Goal: Task Accomplishment & Management: Manage account settings

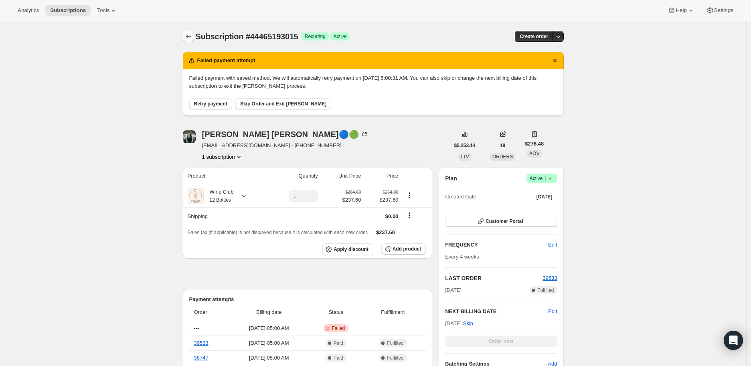
click at [188, 36] on icon "Subscriptions" at bounding box center [188, 36] width 8 height 8
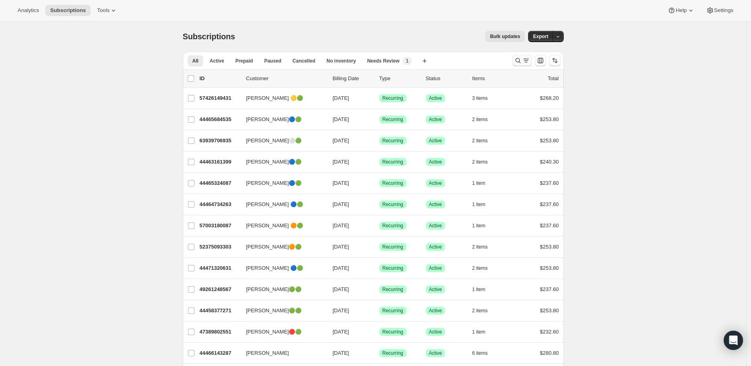
click at [518, 59] on icon "Search and filter results" at bounding box center [518, 61] width 8 height 8
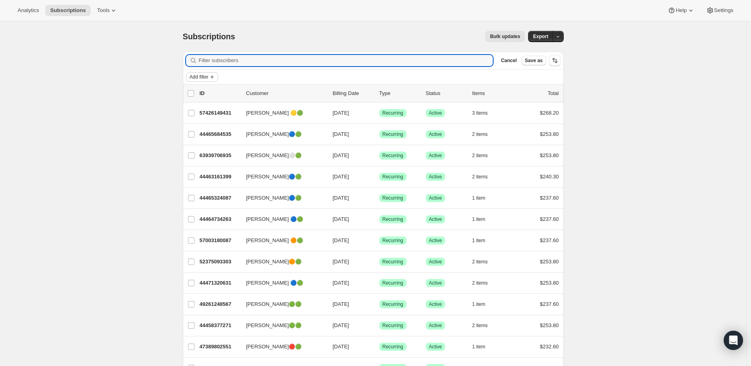
click at [208, 76] on span "Add filter" at bounding box center [199, 77] width 19 height 6
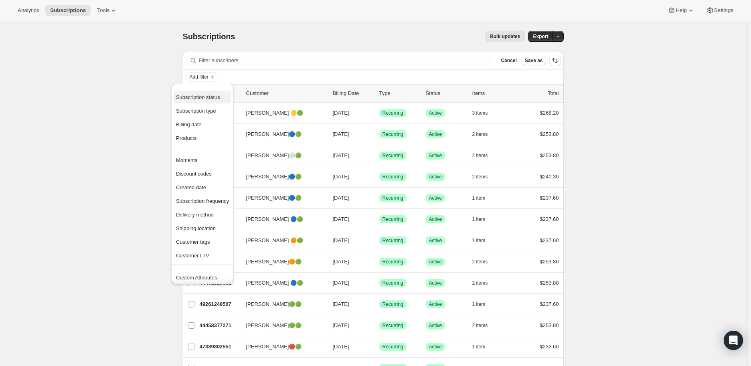
click at [208, 96] on span "Subscription status" at bounding box center [198, 97] width 44 height 6
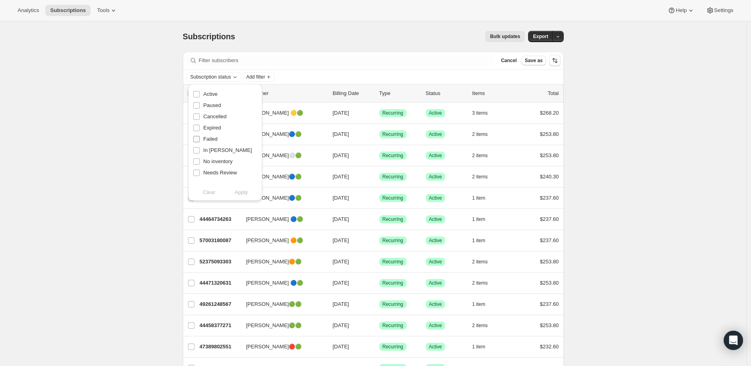
click at [197, 140] on input "Failed" at bounding box center [196, 139] width 6 height 6
checkbox input "true"
click at [247, 194] on span "Apply" at bounding box center [241, 192] width 13 height 8
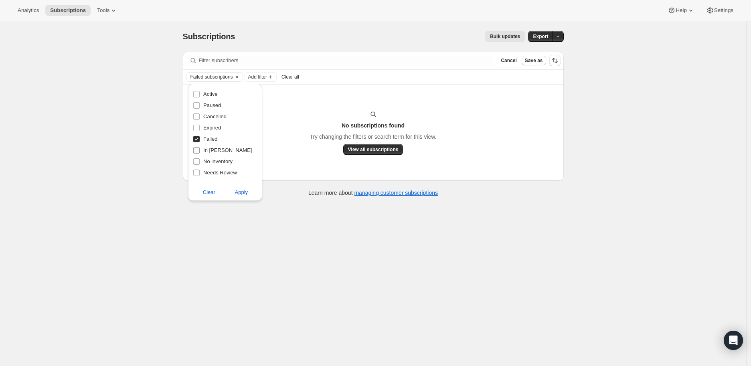
click at [195, 150] on input "In [PERSON_NAME]" at bounding box center [196, 150] width 6 height 6
checkbox input "true"
click at [197, 139] on input "Failed" at bounding box center [196, 139] width 6 height 6
checkbox input "false"
click at [242, 192] on span "Apply" at bounding box center [241, 192] width 13 height 8
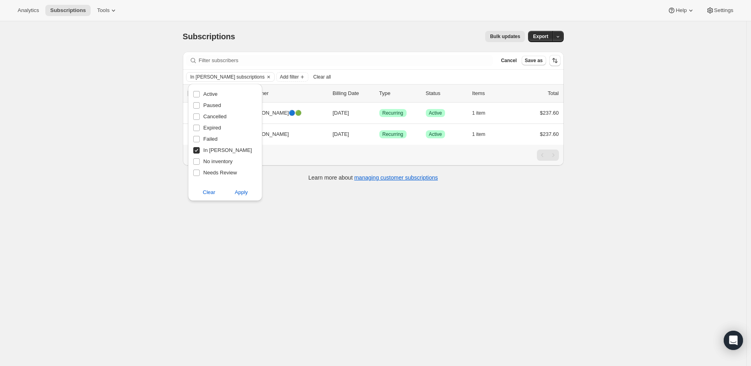
click at [196, 150] on input "In [PERSON_NAME]" at bounding box center [196, 150] width 6 height 6
checkbox input "false"
click at [197, 160] on input "No inventory" at bounding box center [196, 161] width 6 height 6
click at [238, 192] on span "Apply" at bounding box center [241, 192] width 13 height 8
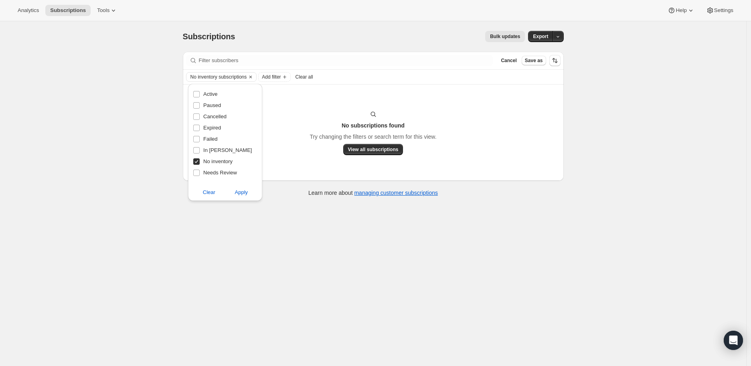
click at [197, 162] on input "No inventory" at bounding box center [196, 161] width 6 height 6
checkbox input "false"
click at [197, 171] on input "Needs Review" at bounding box center [196, 173] width 6 height 6
checkbox input "true"
click at [243, 190] on span "Apply" at bounding box center [241, 192] width 13 height 8
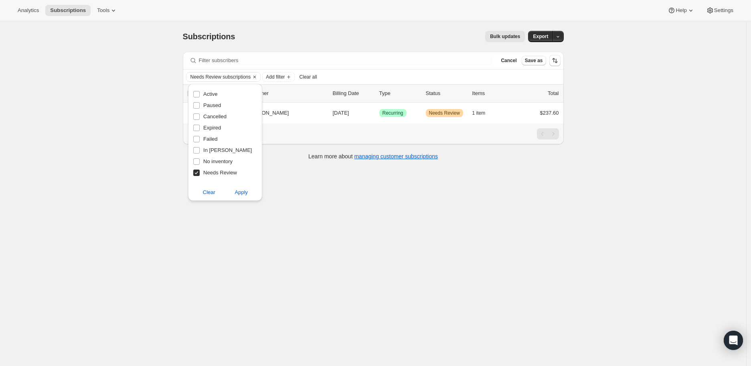
click at [265, 213] on div "Subscriptions. This page is ready Subscriptions Bulk updates More actions Bulk …" at bounding box center [373, 204] width 746 height 366
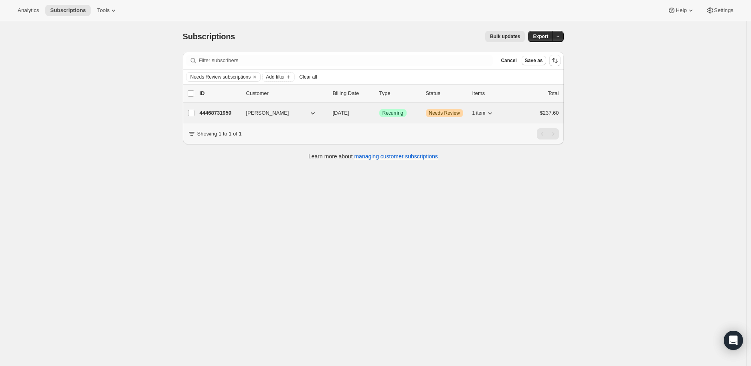
click at [267, 112] on span "[PERSON_NAME]" at bounding box center [267, 113] width 43 height 8
click at [219, 109] on p "44468731959" at bounding box center [220, 113] width 40 height 8
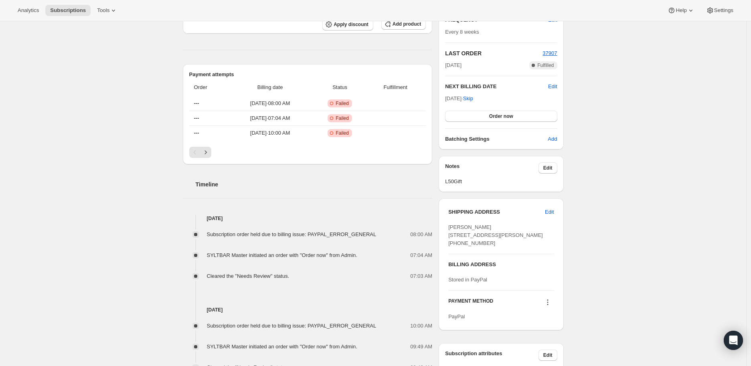
scroll to position [267, 0]
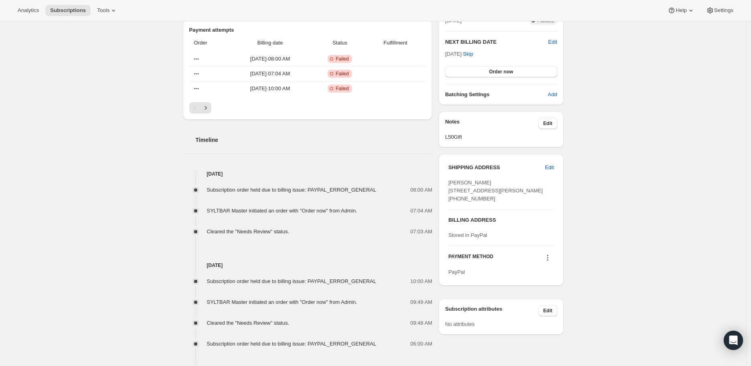
click at [550, 262] on icon at bounding box center [548, 258] width 8 height 8
click at [548, 287] on span "Send link to update card" at bounding box center [549, 288] width 56 height 6
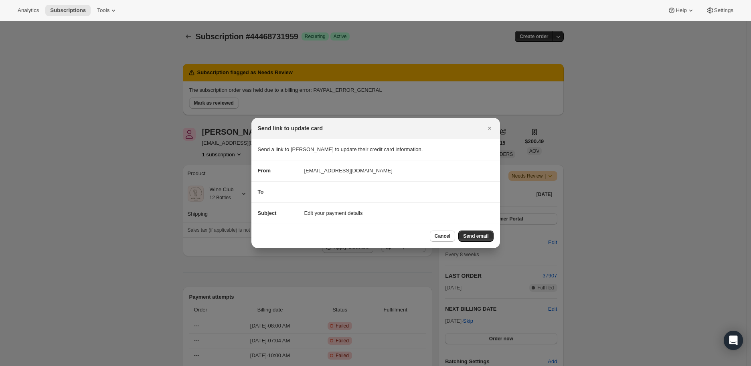
scroll to position [0, 0]
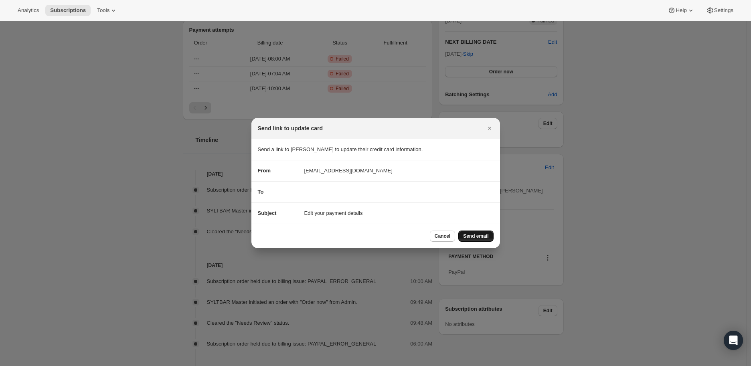
click at [480, 236] on span "Send email" at bounding box center [475, 236] width 25 height 6
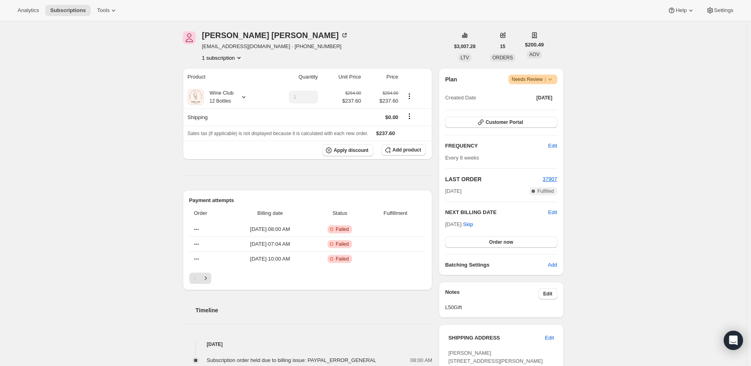
scroll to position [89, 0]
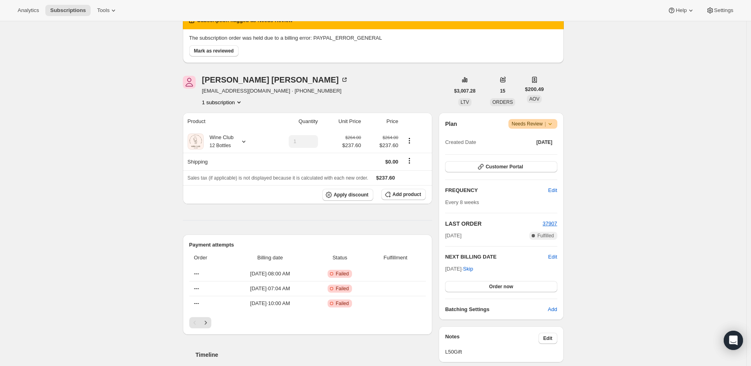
click at [551, 124] on icon at bounding box center [549, 124] width 3 height 2
click at [223, 52] on span "Mark as reviewed" at bounding box center [214, 51] width 40 height 6
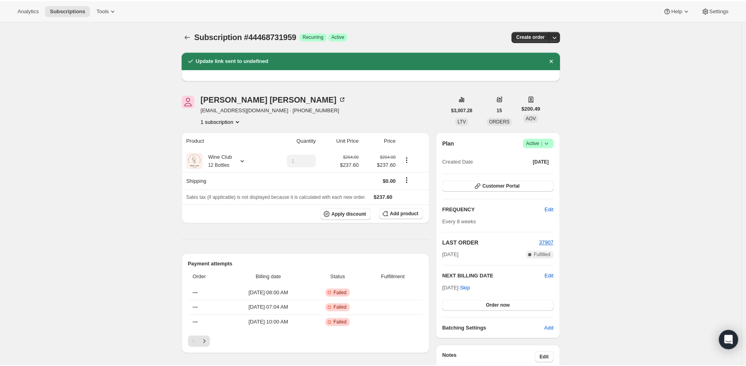
scroll to position [44, 0]
